Goal: Task Accomplishment & Management: Manage account settings

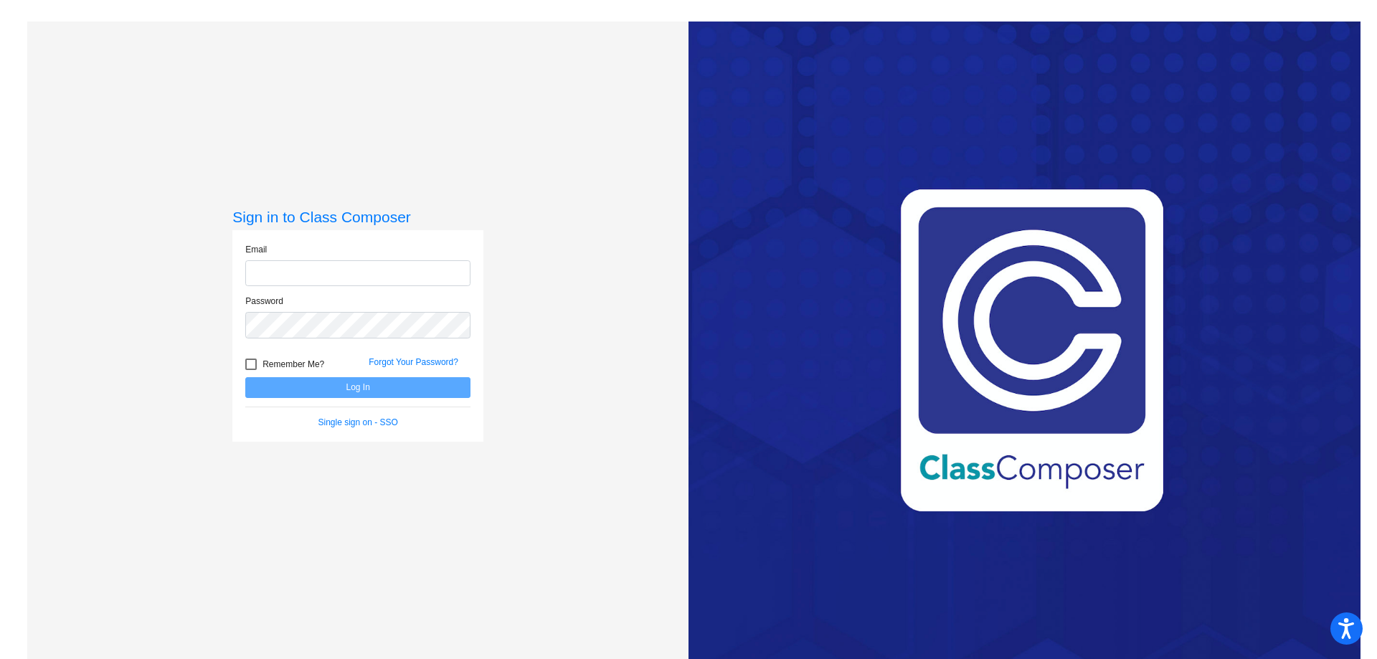
type input "[EMAIL_ADDRESS][PERSON_NAME][DOMAIN_NAME]"
click at [274, 370] on span "Remember Me?" at bounding box center [293, 364] width 62 height 17
click at [251, 370] on input "Remember Me?" at bounding box center [250, 370] width 1 height 1
checkbox input "true"
click at [374, 391] on button "Log In" at bounding box center [357, 387] width 225 height 21
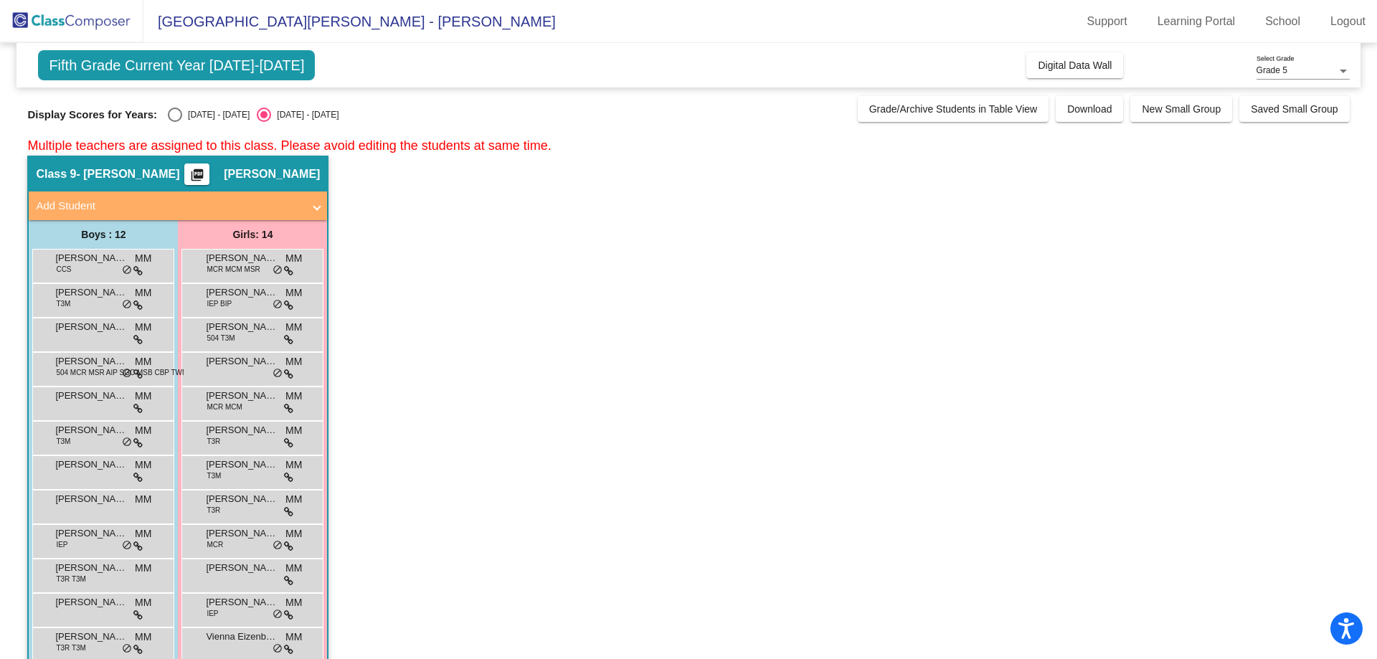
click at [188, 107] on div "Display Scores for Years: [DATE] - [DATE] [DATE] - [DATE] Grade/Archive Student…" at bounding box center [687, 109] width 1321 height 26
click at [184, 108] on label "[DATE] - [DATE]" at bounding box center [209, 115] width 82 height 14
click at [175, 122] on input "[DATE] - [DATE]" at bounding box center [174, 122] width 1 height 1
radio input "true"
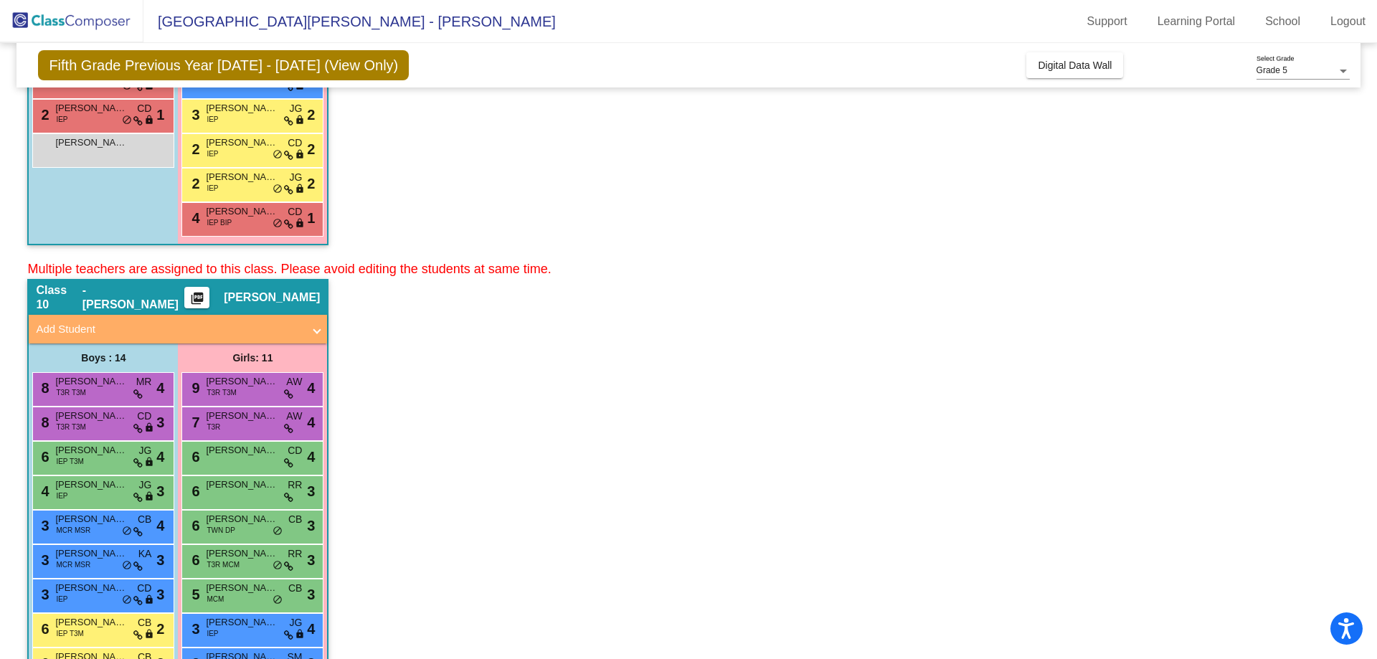
scroll to position [425, 0]
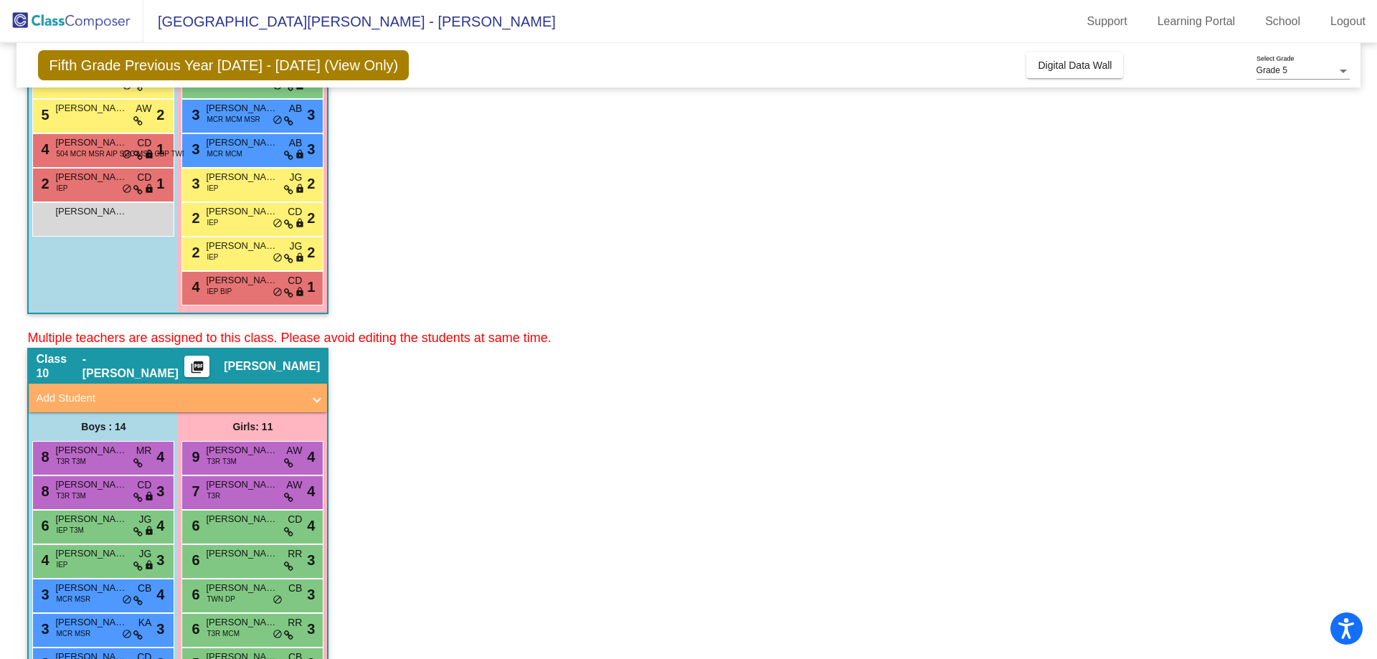
click at [316, 401] on span at bounding box center [317, 398] width 6 height 16
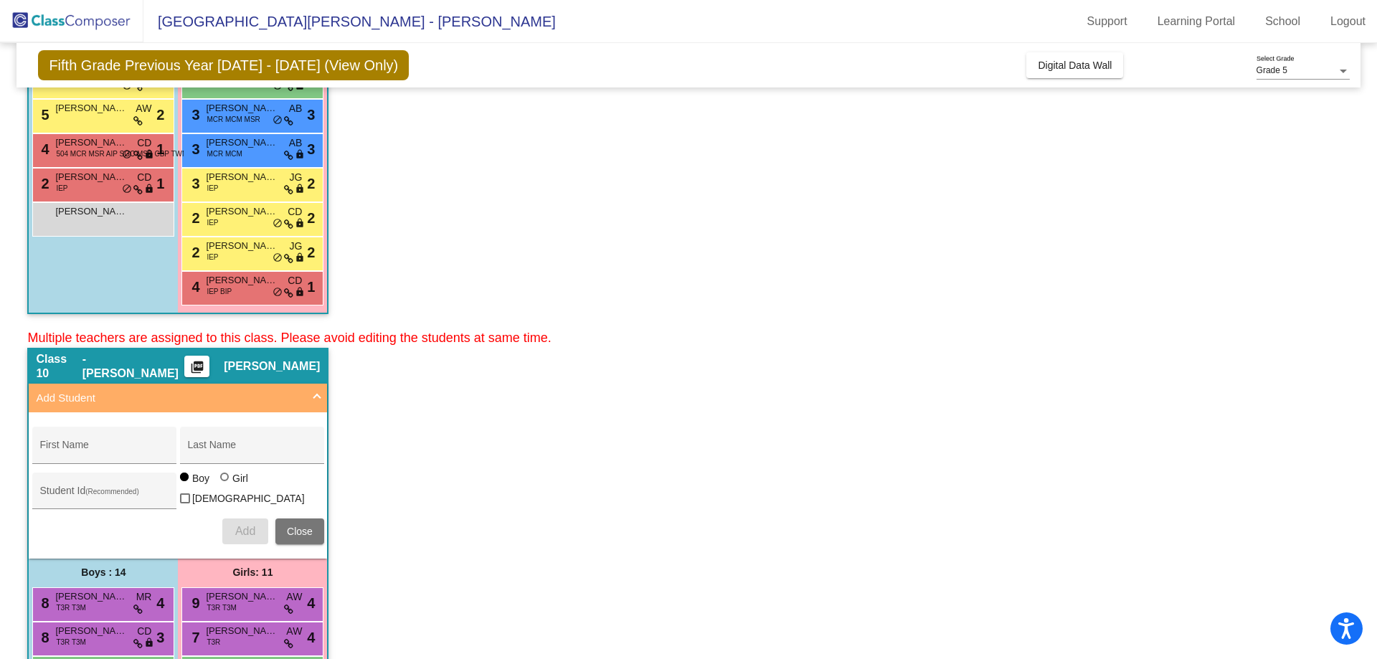
click at [316, 401] on span at bounding box center [317, 398] width 6 height 16
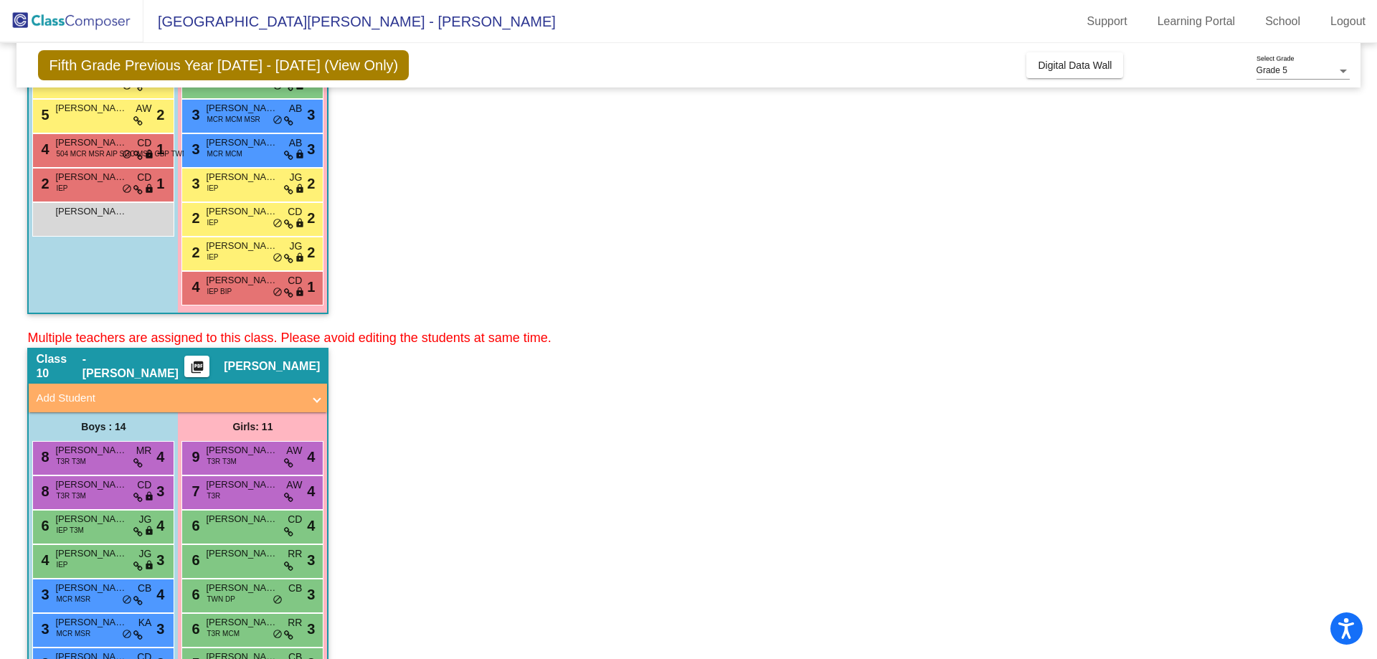
click at [437, 402] on app-classroom "Class 10 - [PERSON_NAME] picture_as_pdf [PERSON_NAME] Add Student First Name La…" at bounding box center [687, 647] width 1321 height 598
